Goal: Task Accomplishment & Management: Manage account settings

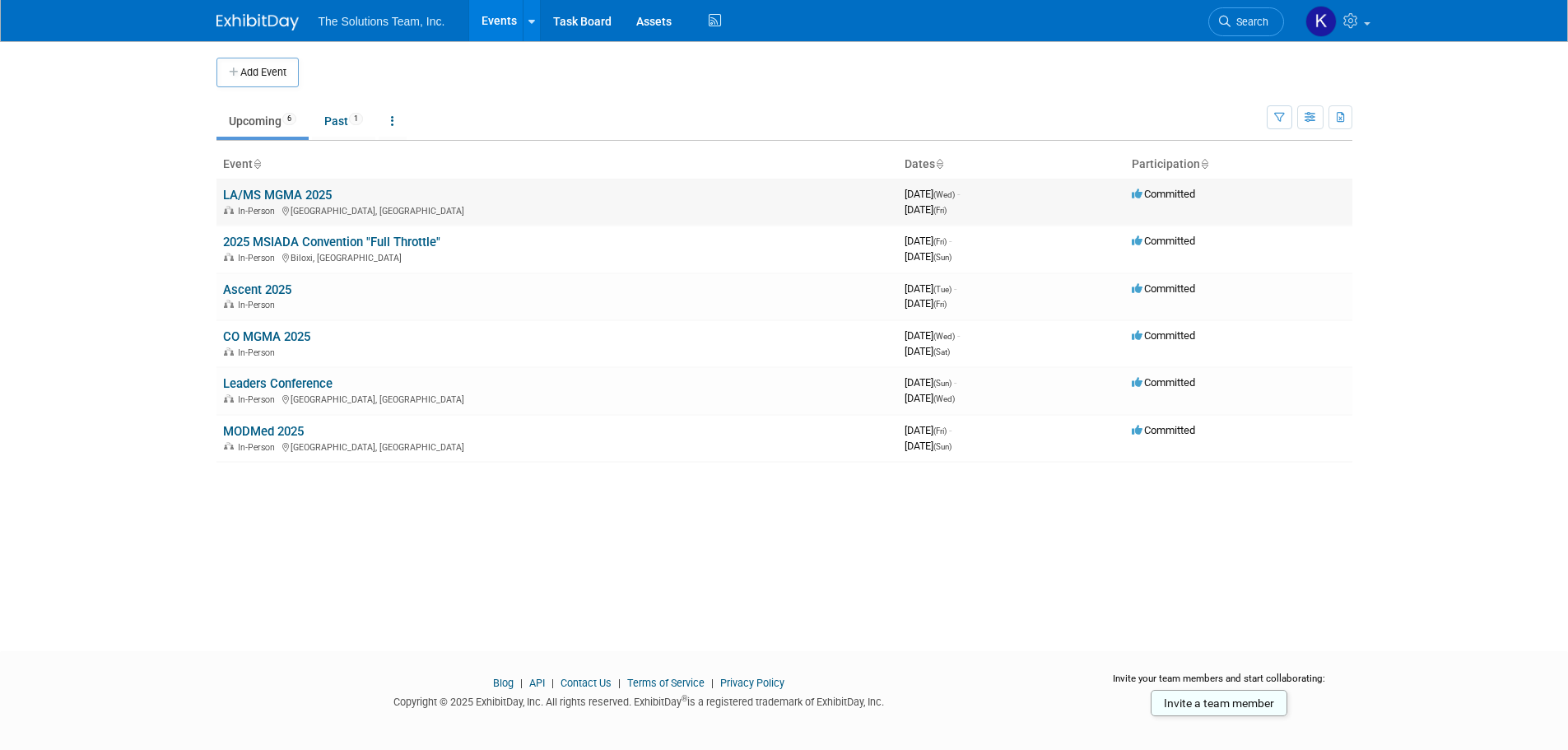
click at [242, 190] on link "LA/MS MGMA 2025" at bounding box center [277, 195] width 108 height 15
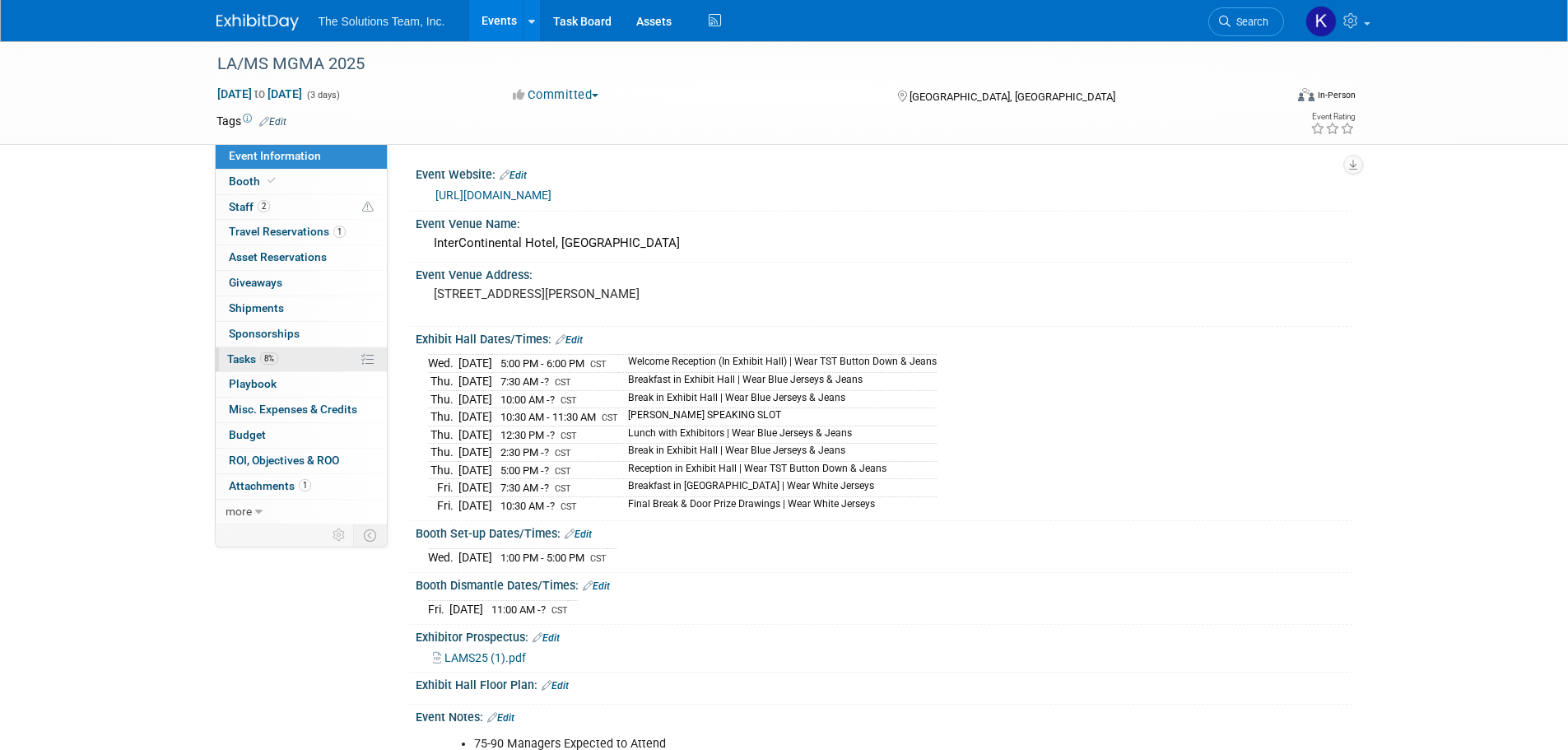
click at [271, 359] on span "8%" at bounding box center [269, 359] width 18 height 13
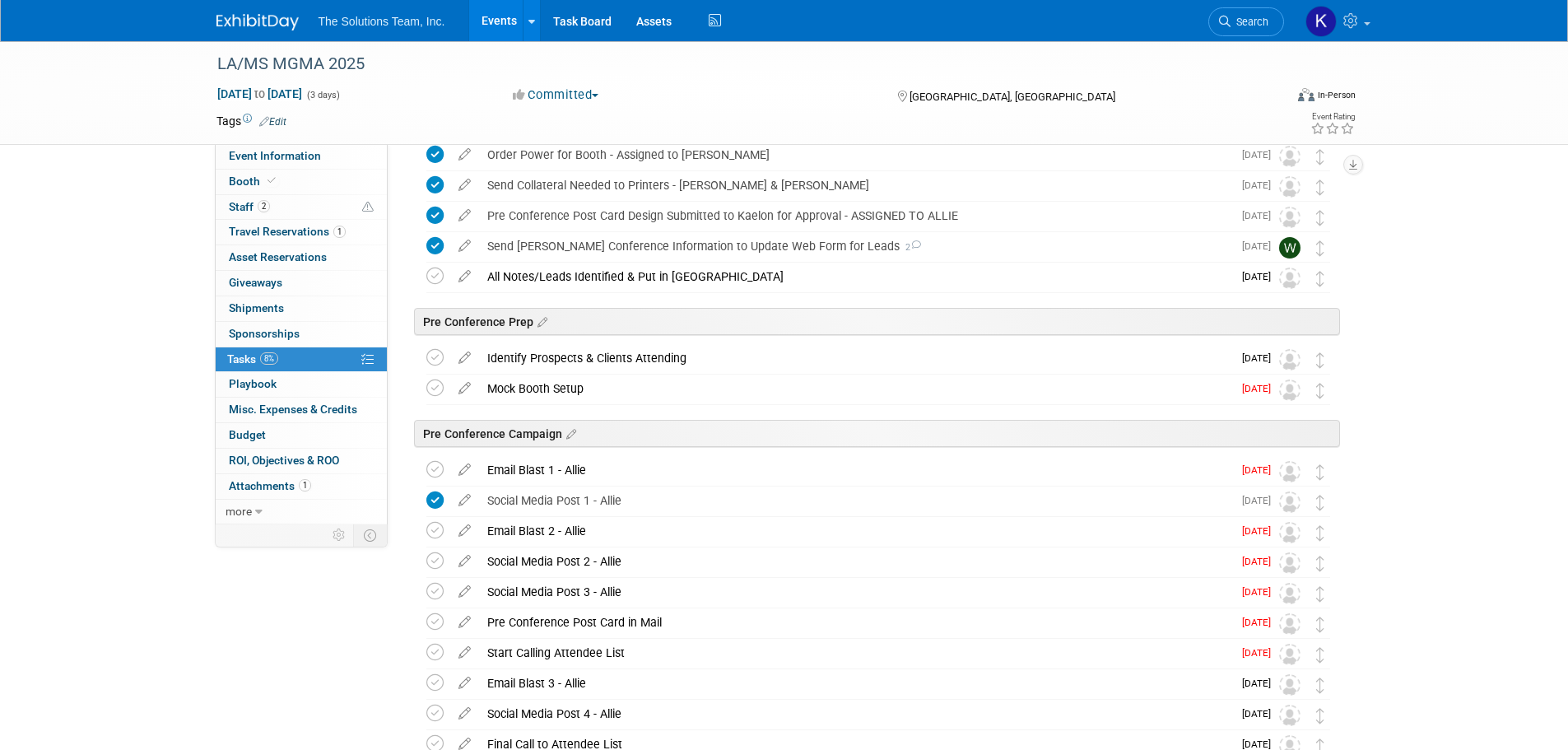
scroll to position [329, 0]
click at [431, 466] on icon at bounding box center [435, 469] width 17 height 17
click at [423, 526] on div "Email Blast 2 - Allie Pro tip: Press Ctrl-Enter to submit comment. Submit Show …" at bounding box center [878, 531] width 924 height 30
click at [434, 523] on icon at bounding box center [435, 530] width 17 height 17
click at [436, 566] on icon at bounding box center [435, 560] width 17 height 17
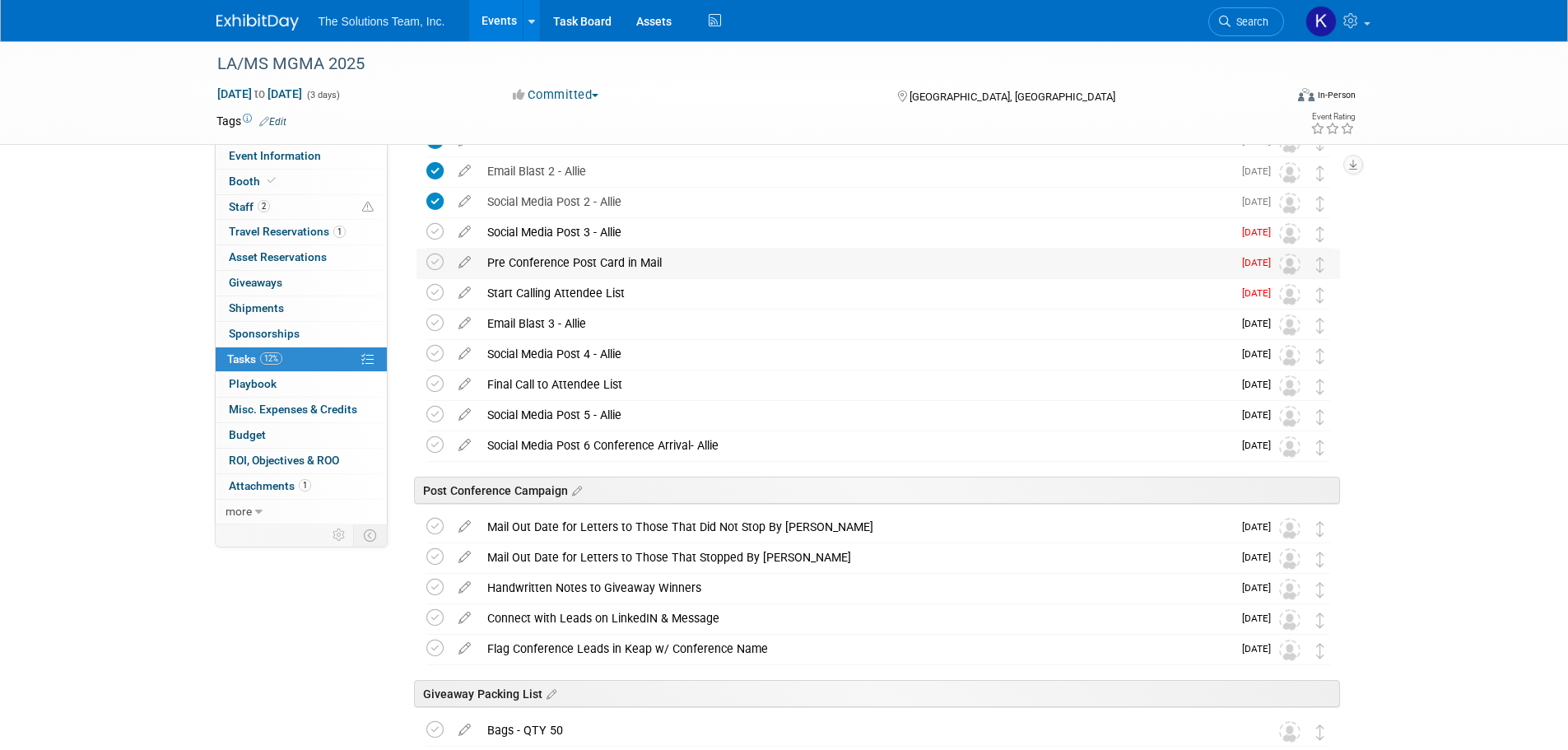
scroll to position [659, 0]
